Goal: Use online tool/utility: Utilize a website feature to perform a specific function

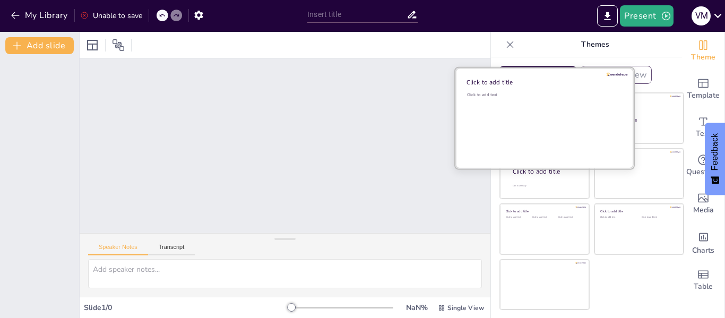
click at [525, 114] on div "Click to add text" at bounding box center [543, 125] width 152 height 66
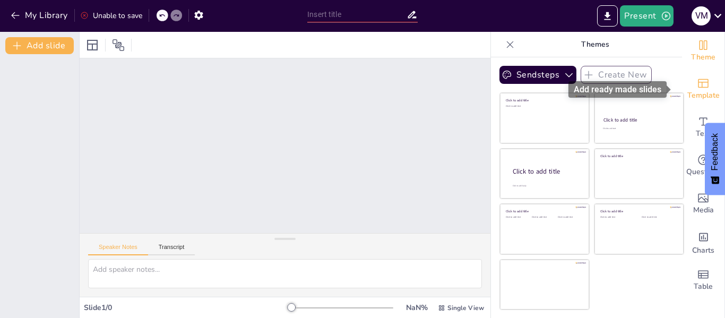
click at [701, 83] on icon "Add ready made slides" at bounding box center [703, 83] width 13 height 13
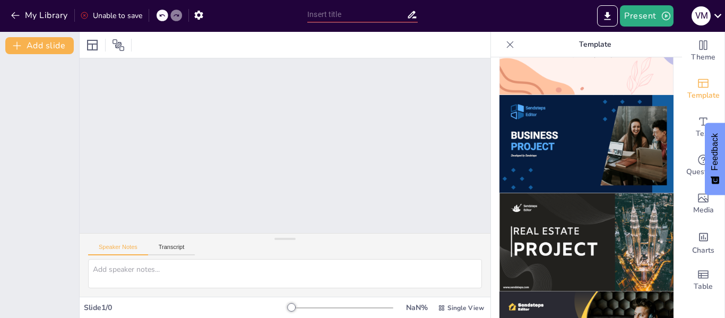
scroll to position [796, 0]
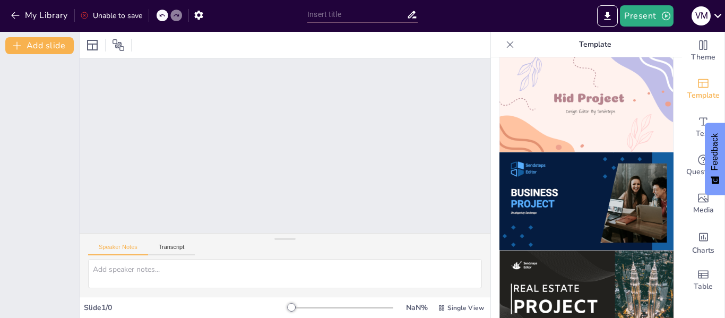
click at [559, 157] on img at bounding box center [586, 201] width 174 height 98
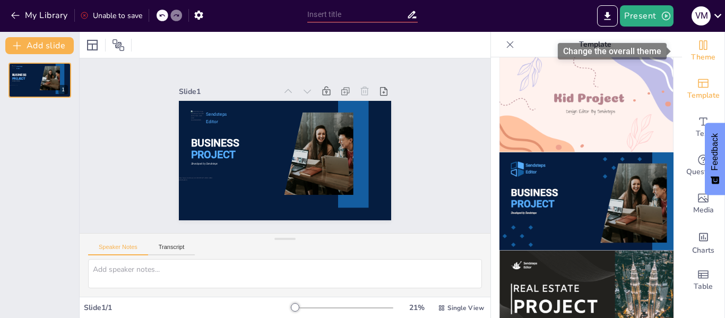
click at [701, 54] on span "Theme" at bounding box center [703, 57] width 24 height 12
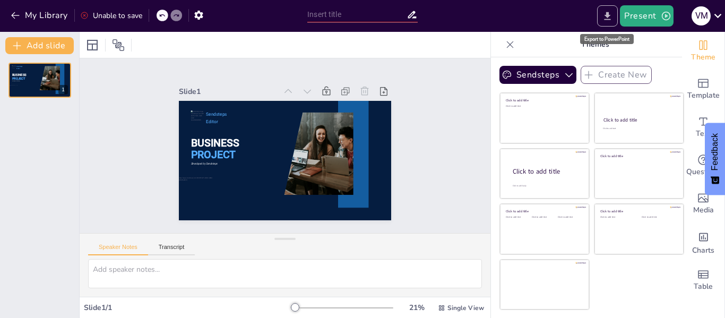
click at [611, 12] on icon "Export to PowerPoint" at bounding box center [607, 16] width 11 height 11
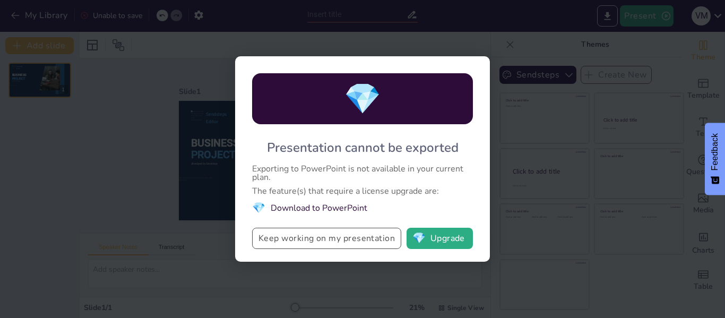
click at [343, 238] on button "Keep working on my presentation" at bounding box center [326, 238] width 149 height 21
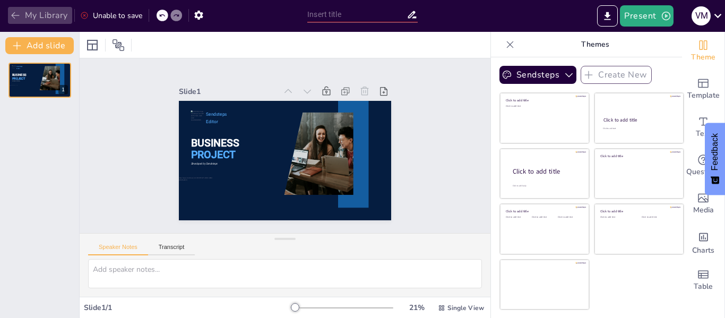
click at [45, 16] on button "My Library" at bounding box center [40, 15] width 64 height 17
